Goal: Task Accomplishment & Management: Complete application form

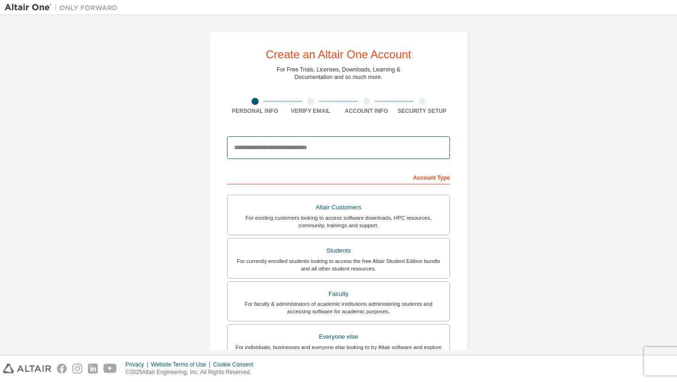
click at [363, 146] on input "email" at bounding box center [338, 147] width 223 height 23
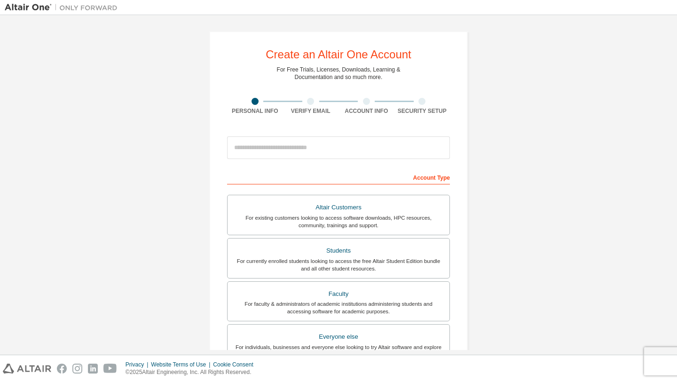
click at [547, 191] on div "Create an Altair One Account For Free Trials, Licenses, Downloads, Learning & D…" at bounding box center [339, 269] width 668 height 498
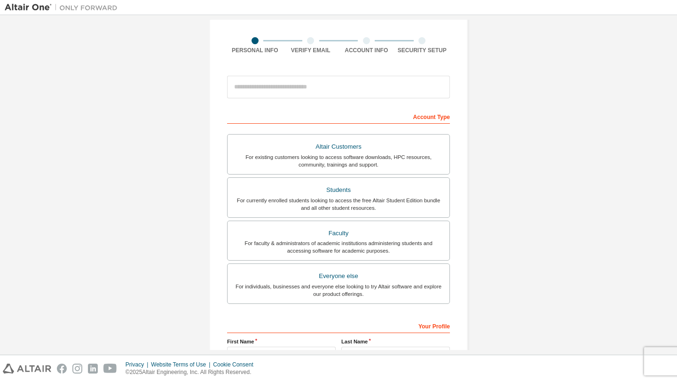
scroll to position [62, 0]
click at [382, 189] on div "Students" at bounding box center [338, 188] width 211 height 13
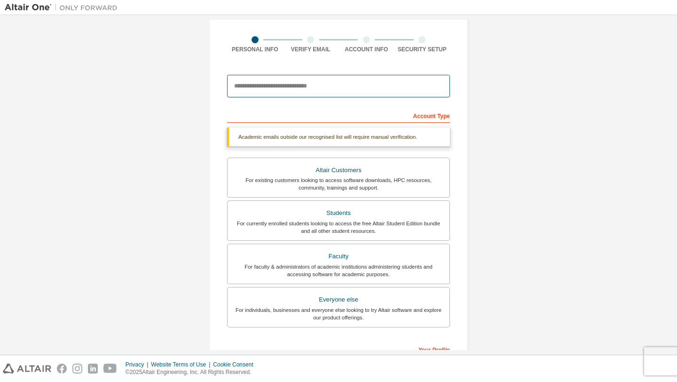
click at [348, 86] on input "email" at bounding box center [338, 86] width 223 height 23
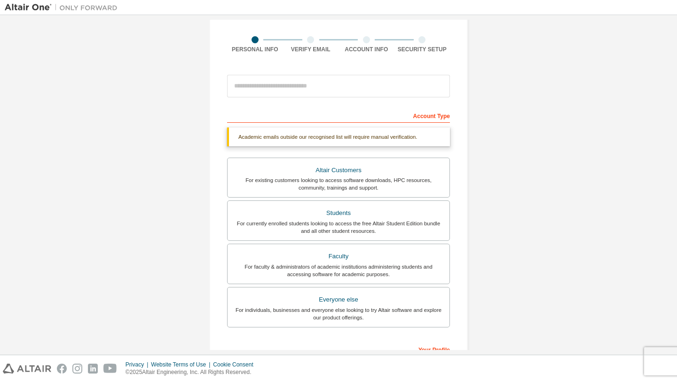
click at [463, 191] on div "Create an Altair One Account For Free Trials, Licenses, Downloads, Learning & D…" at bounding box center [338, 219] width 259 height 500
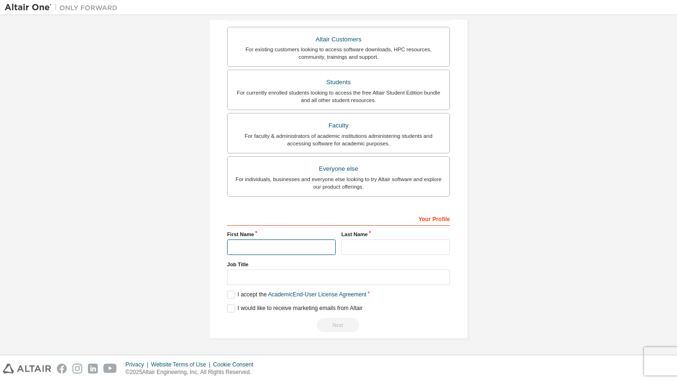
click at [303, 246] on input "text" at bounding box center [281, 247] width 109 height 16
type input "********"
click at [363, 253] on input "text" at bounding box center [395, 247] width 109 height 16
type input "******"
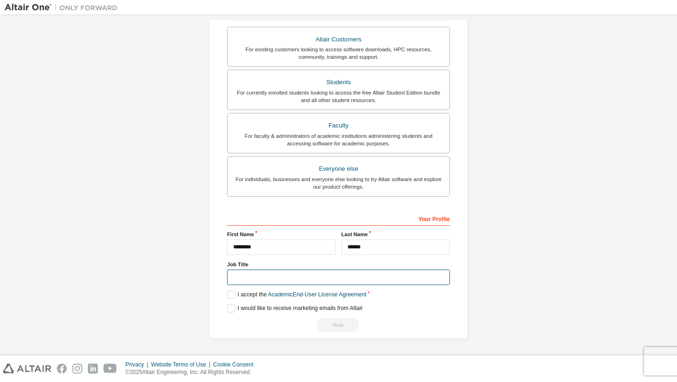
click at [385, 276] on input "text" at bounding box center [338, 278] width 223 height 16
click at [227, 294] on label "I accept the Academic End-User License Agreement" at bounding box center [296, 295] width 139 height 8
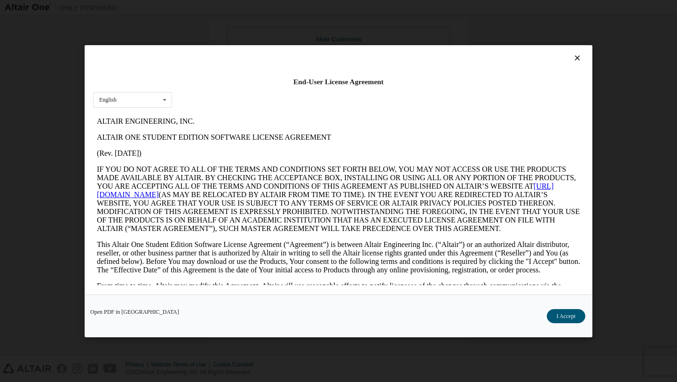
scroll to position [0, 0]
click at [565, 320] on button "I Accept" at bounding box center [566, 316] width 39 height 14
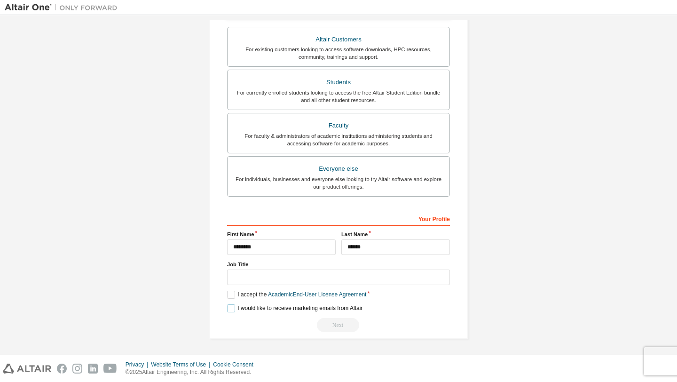
click at [232, 309] on label "I would like to receive marketing emails from Altair" at bounding box center [294, 308] width 135 height 8
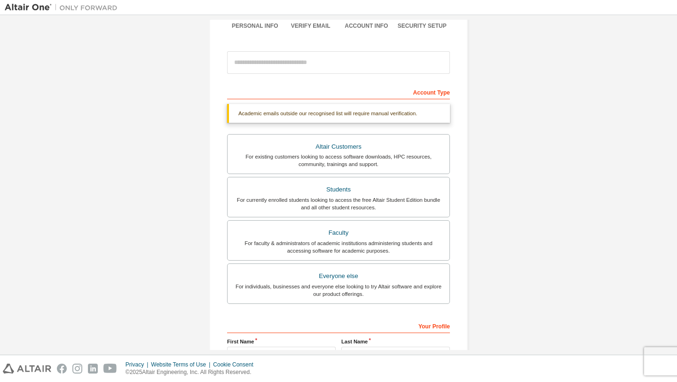
scroll to position [24, 0]
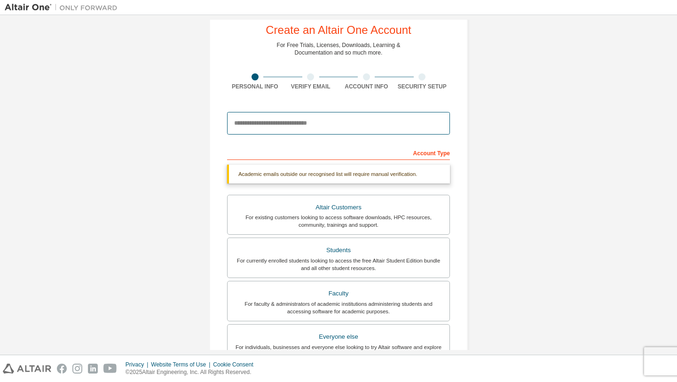
click at [339, 128] on input "email" at bounding box center [338, 123] width 223 height 23
type input "**********"
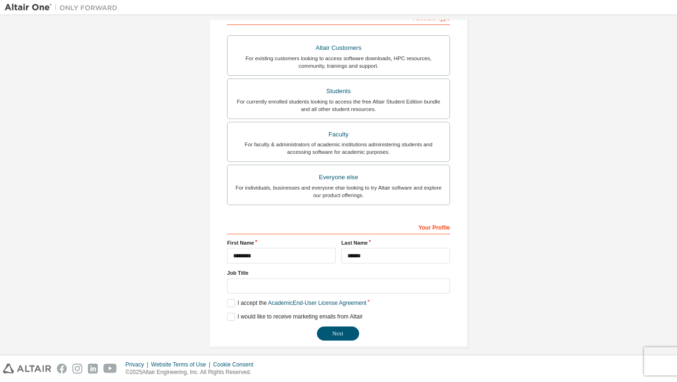
scroll to position [168, 0]
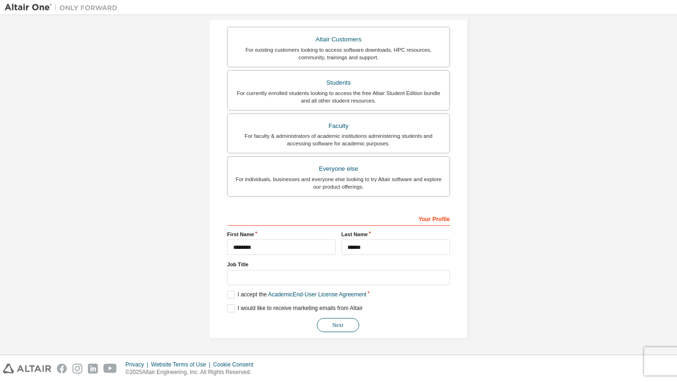
click at [336, 329] on button "Next" at bounding box center [338, 325] width 42 height 14
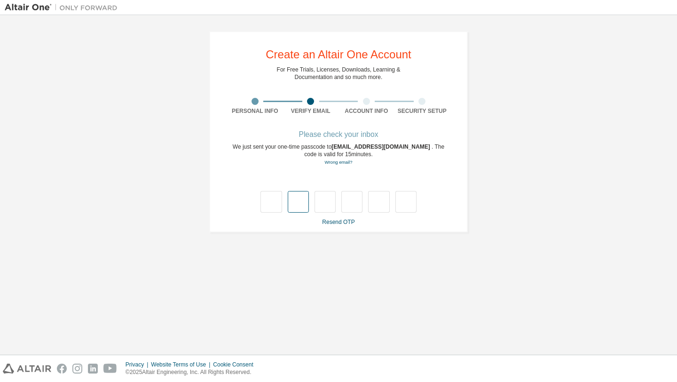
type input "*"
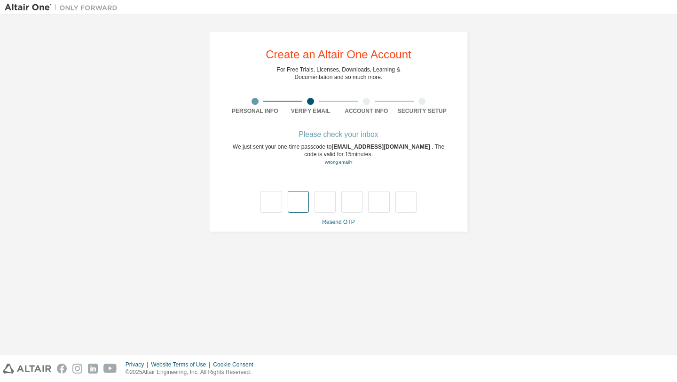
type input "*"
